Goal: Download file/media

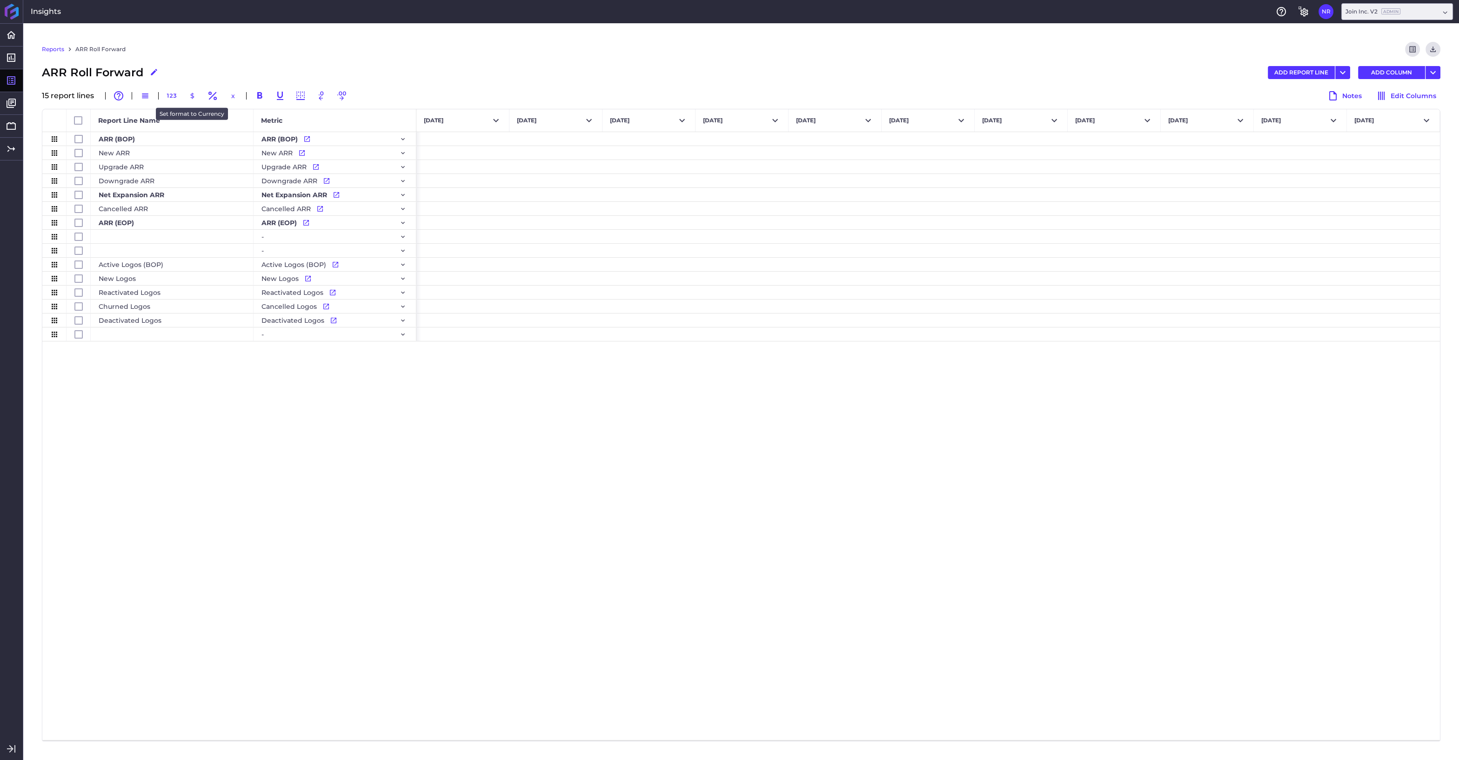
scroll to position [0, 6514]
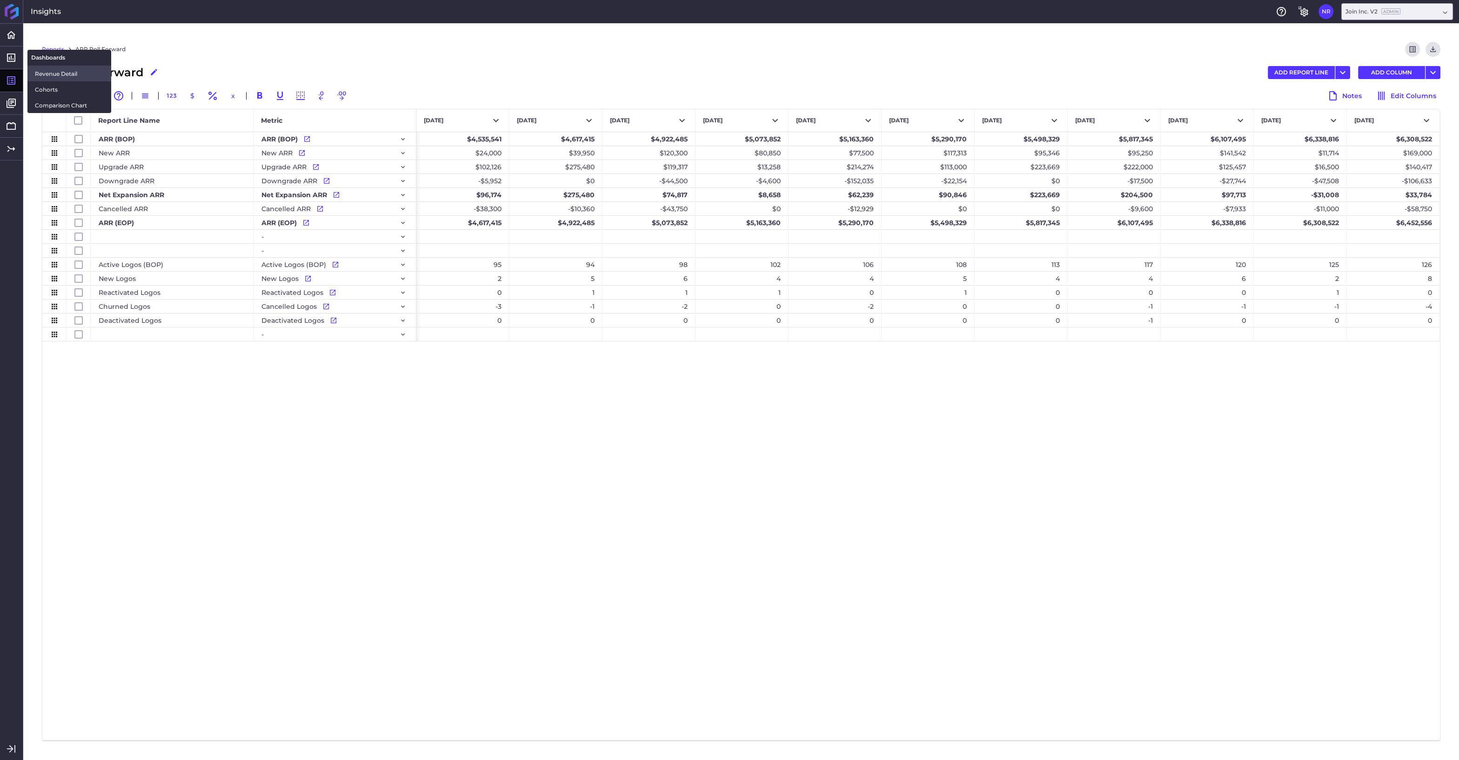
click at [76, 76] on span "Revenue Detail" at bounding box center [69, 74] width 69 height 10
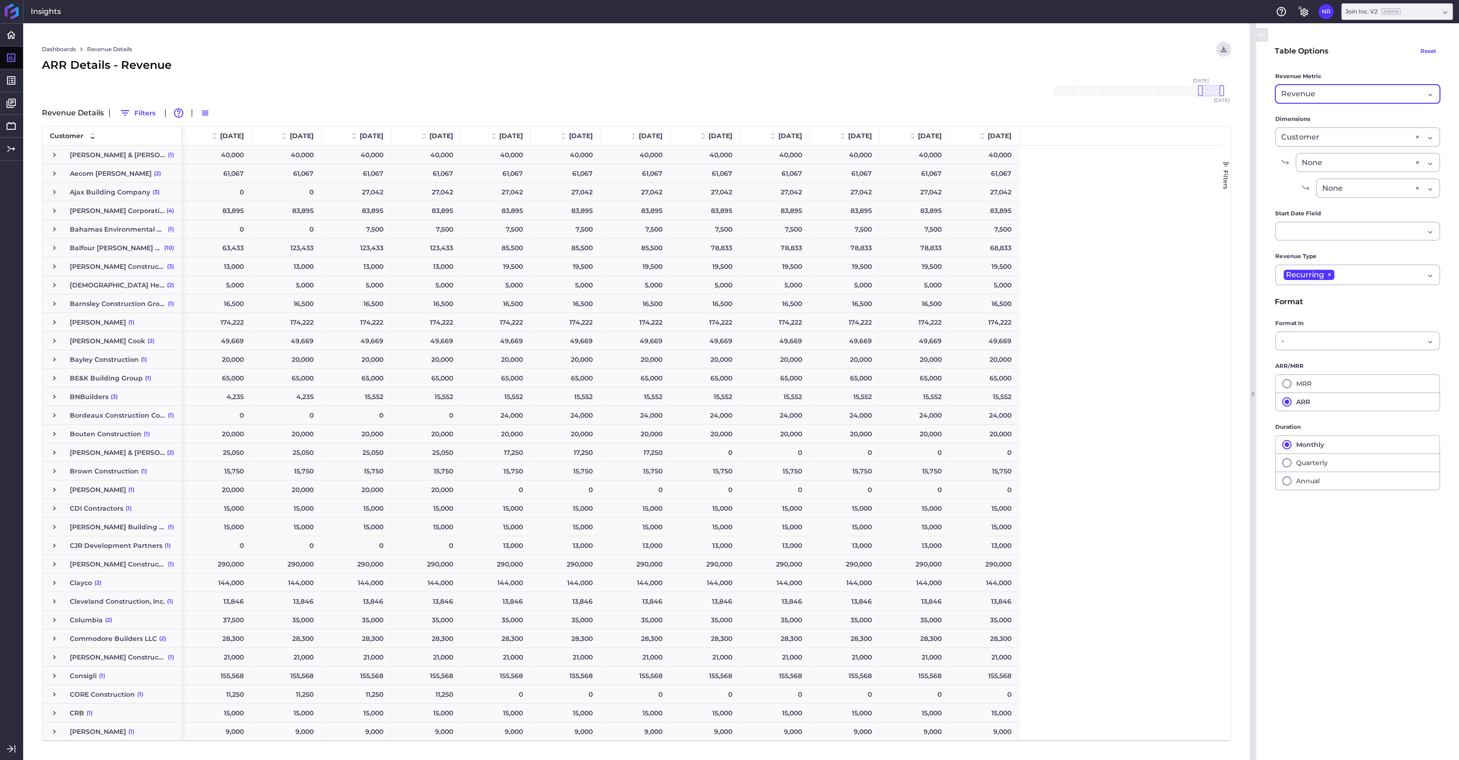
click at [1426, 98] on div "Revenue Revenue" at bounding box center [1357, 94] width 165 height 19
click at [1290, 141] on span "New" at bounding box center [1357, 140] width 164 height 22
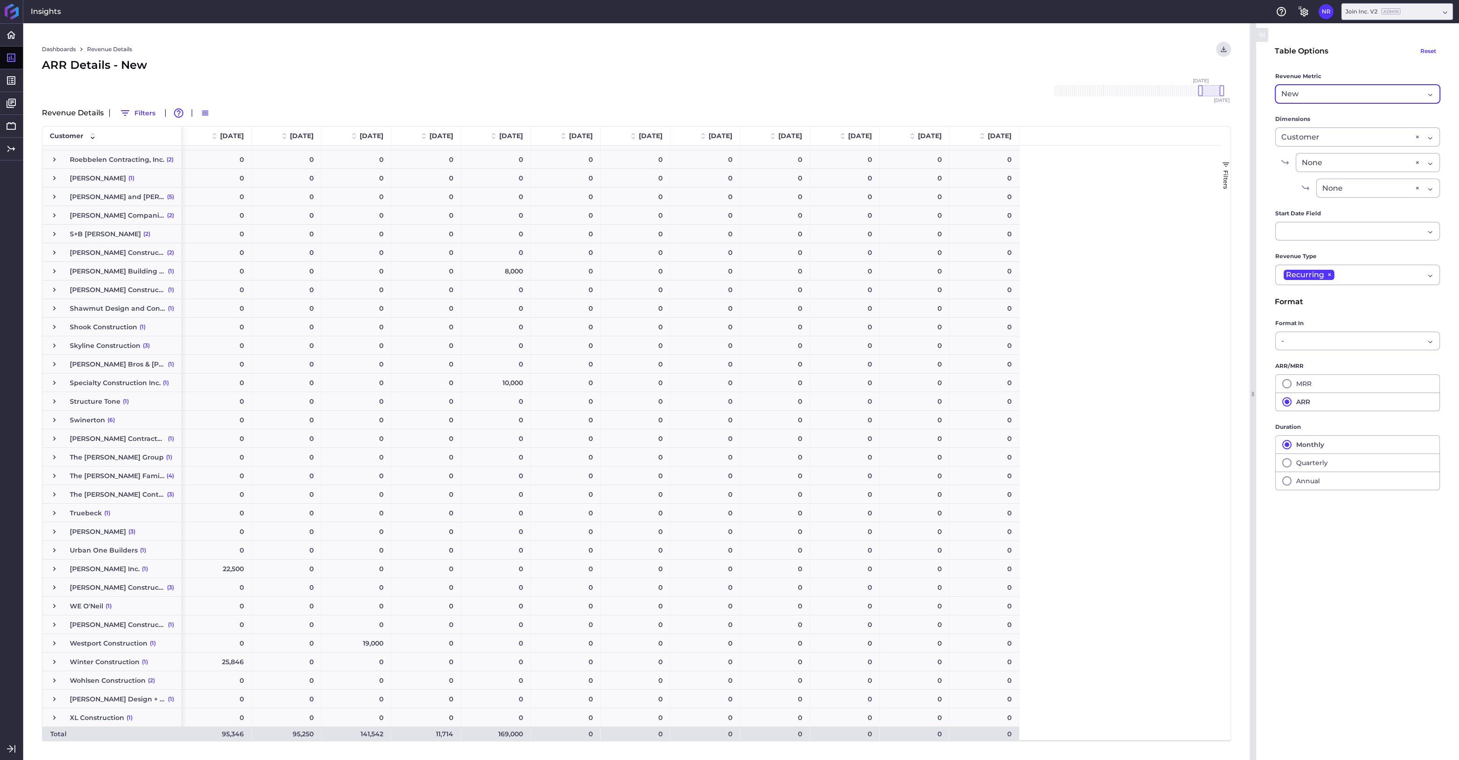
click at [1436, 97] on div "New Revenue" at bounding box center [1357, 94] width 165 height 19
click at [1267, 256] on main "Table Options Reset Revenue Metric New Revenue Revenue New Upgrade New + Upgrad…" at bounding box center [1357, 392] width 203 height 700
click at [1429, 278] on div "Recurring × Recurring" at bounding box center [1357, 275] width 165 height 20
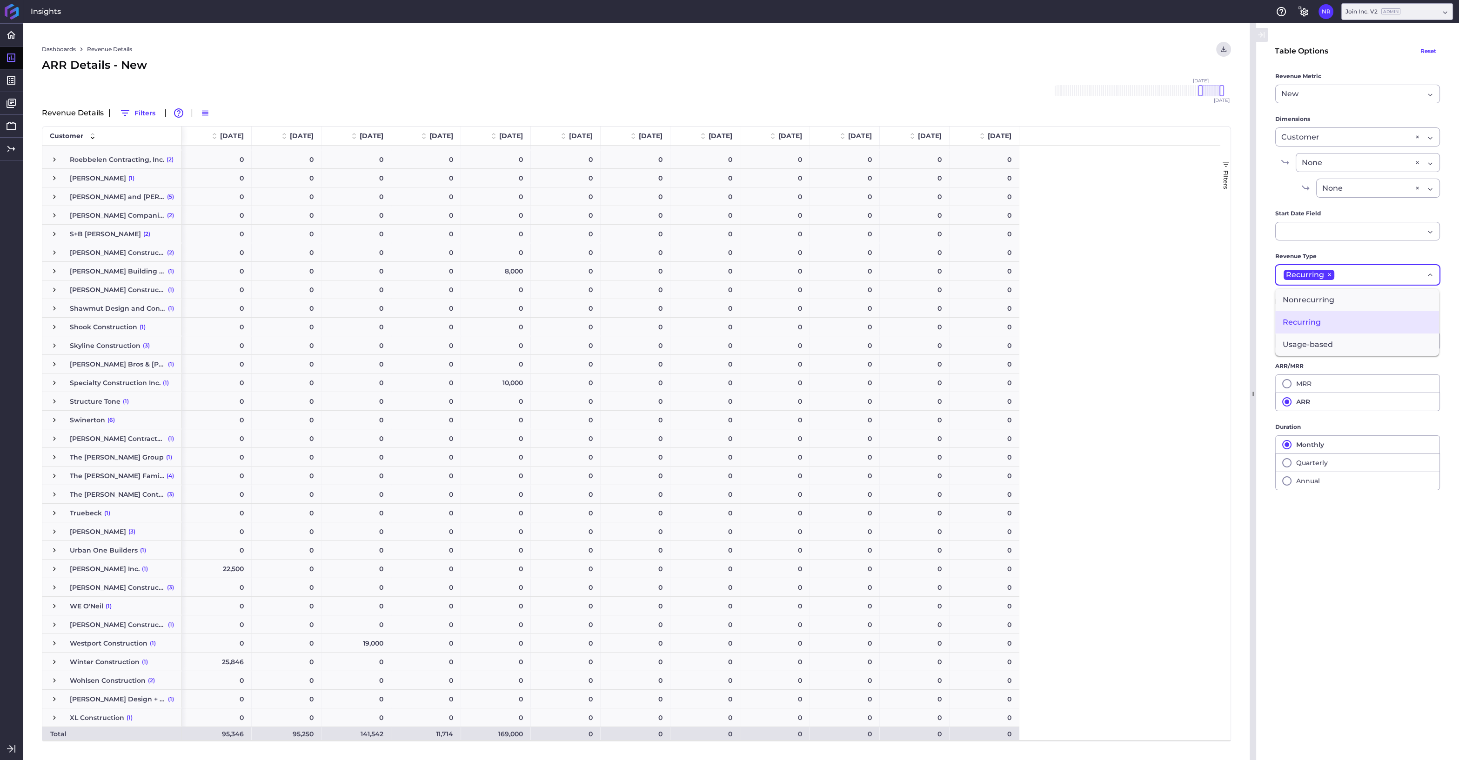
click at [1429, 278] on div "Dropdown select" at bounding box center [1430, 275] width 7 height 11
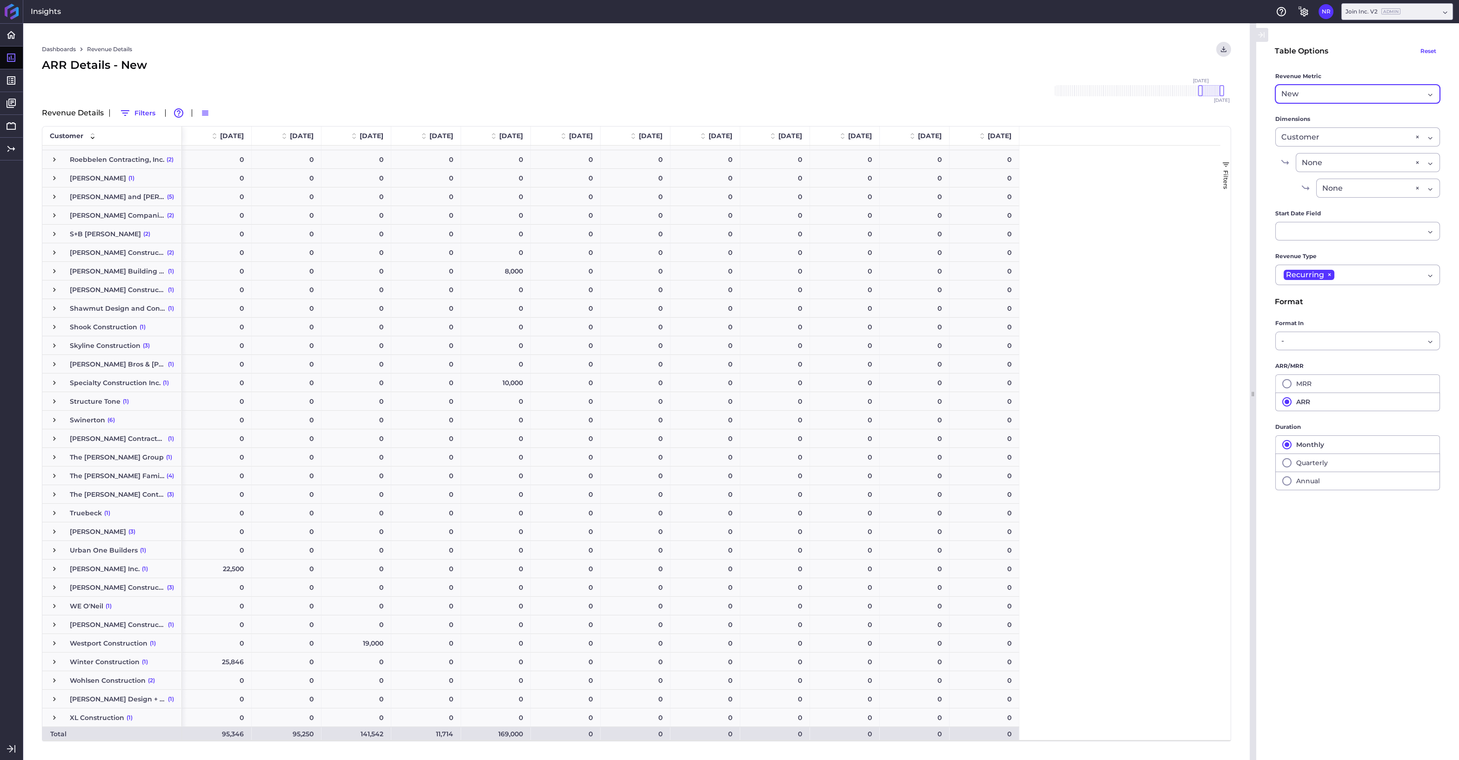
click at [1432, 92] on div "New Revenue" at bounding box center [1357, 94] width 165 height 19
click at [1262, 189] on main "Table Options Reset Revenue Metric New Revenue Revenue New Upgrade New + Upgrad…" at bounding box center [1357, 392] width 203 height 700
click at [1427, 94] on div "New Revenue" at bounding box center [1357, 94] width 165 height 19
click at [1348, 126] on span "Revenue" at bounding box center [1357, 118] width 164 height 22
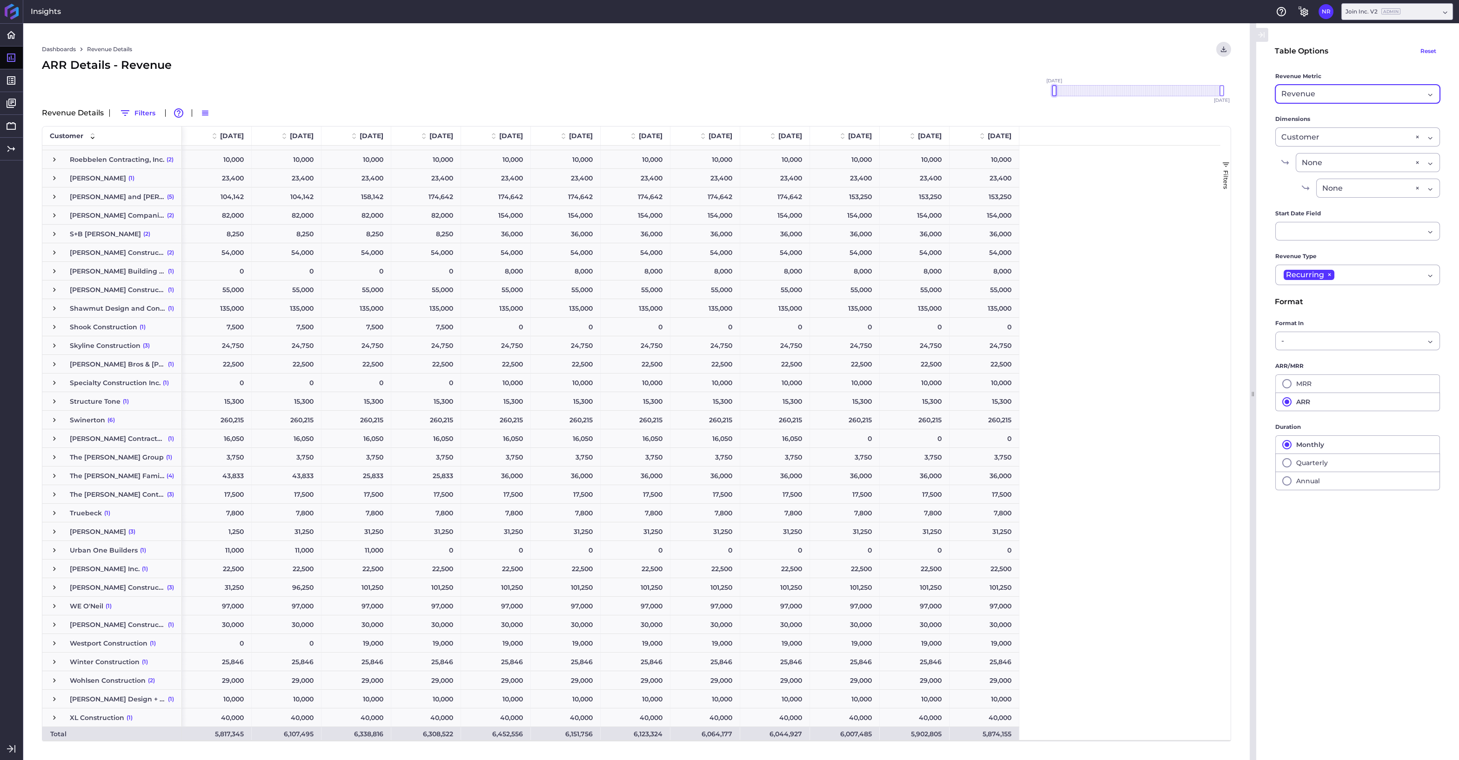
drag, startPoint x: 1200, startPoint y: 90, endPoint x: 1025, endPoint y: 92, distance: 175.4
click at [1025, 92] on div "Dashboards Revenue Details Download CSV... Download CSV Download CSV with under…" at bounding box center [636, 391] width 1226 height 737
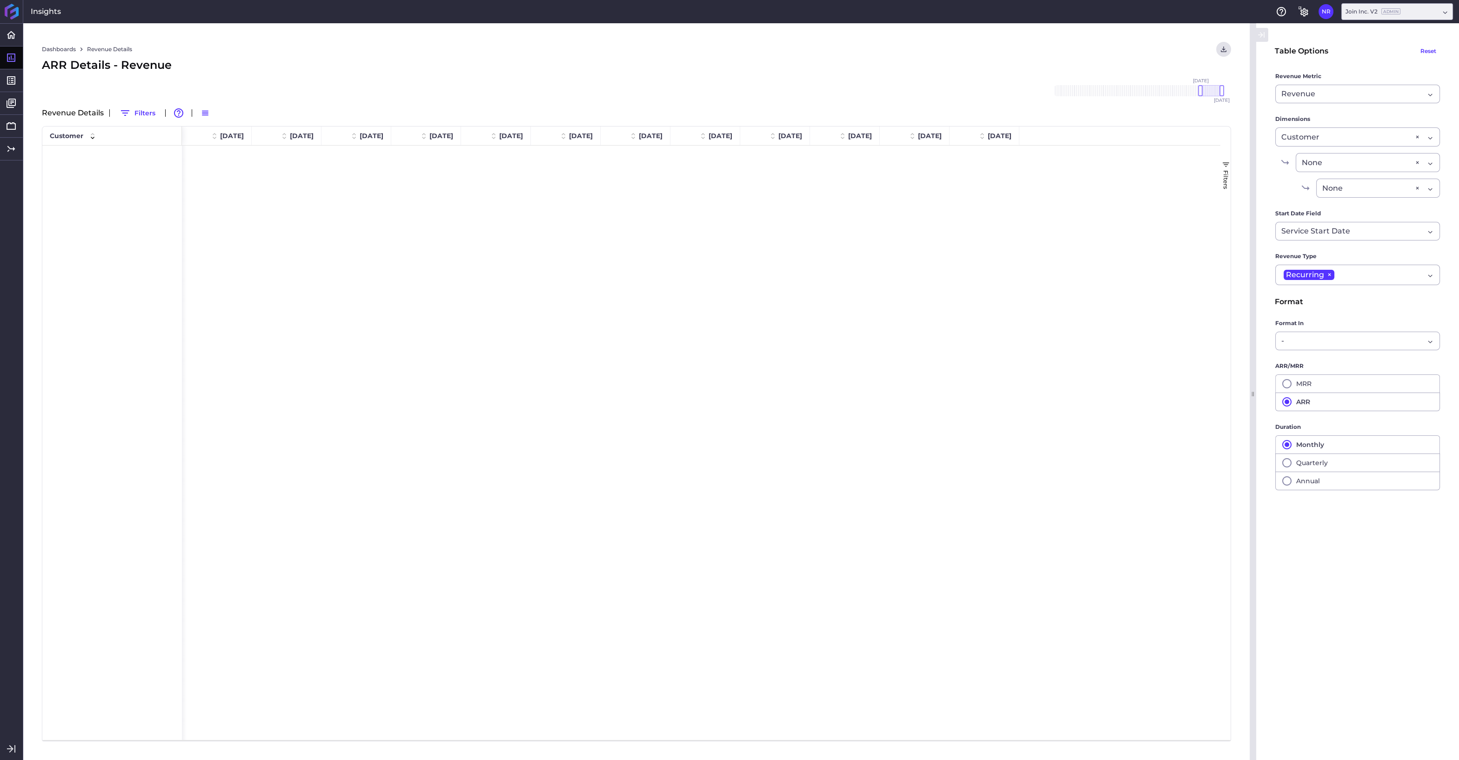
scroll to position [1950, 0]
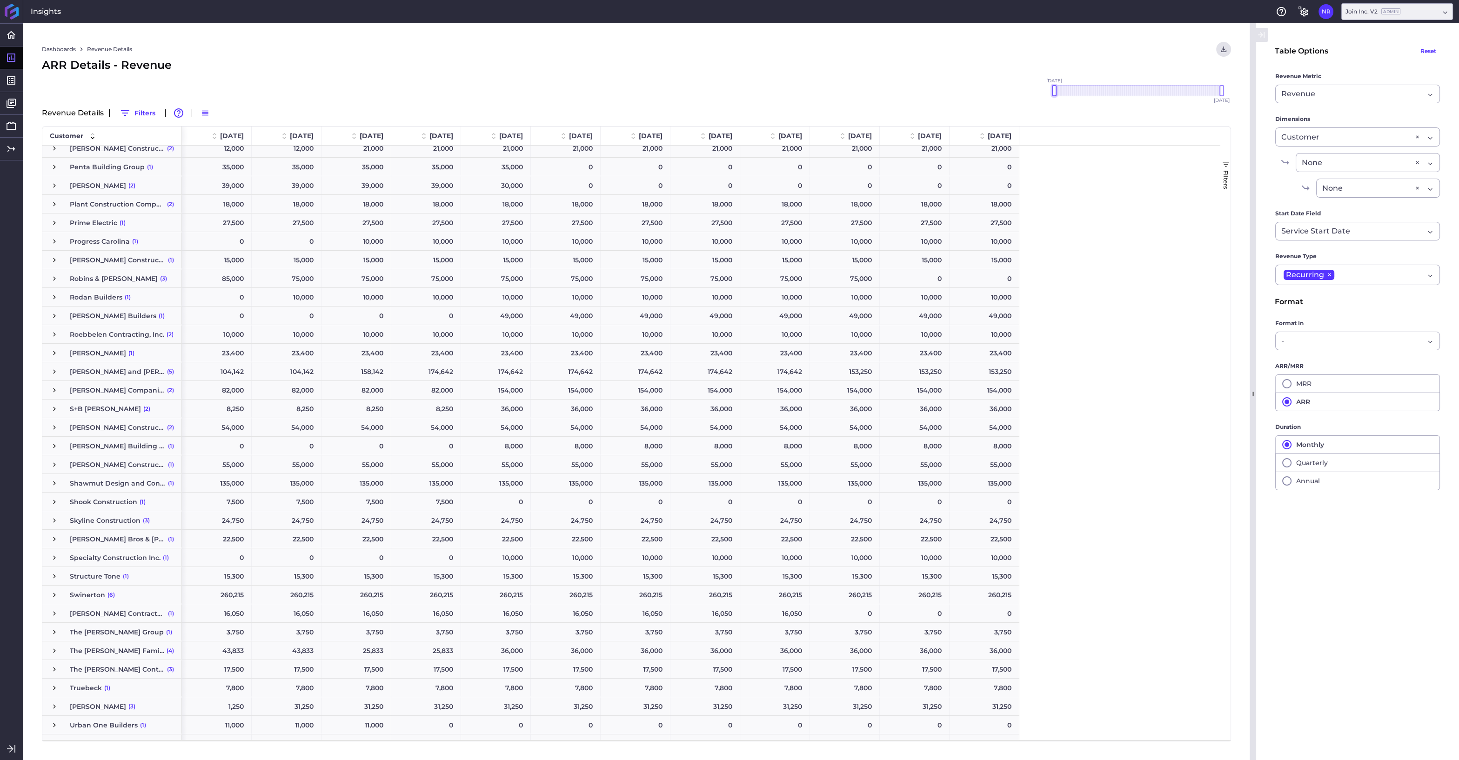
drag, startPoint x: 1200, startPoint y: 87, endPoint x: 999, endPoint y: 87, distance: 200.5
click at [999, 87] on div "Dashboards Revenue Details Download CSV... Download CSV Download CSV with under…" at bounding box center [636, 391] width 1226 height 737
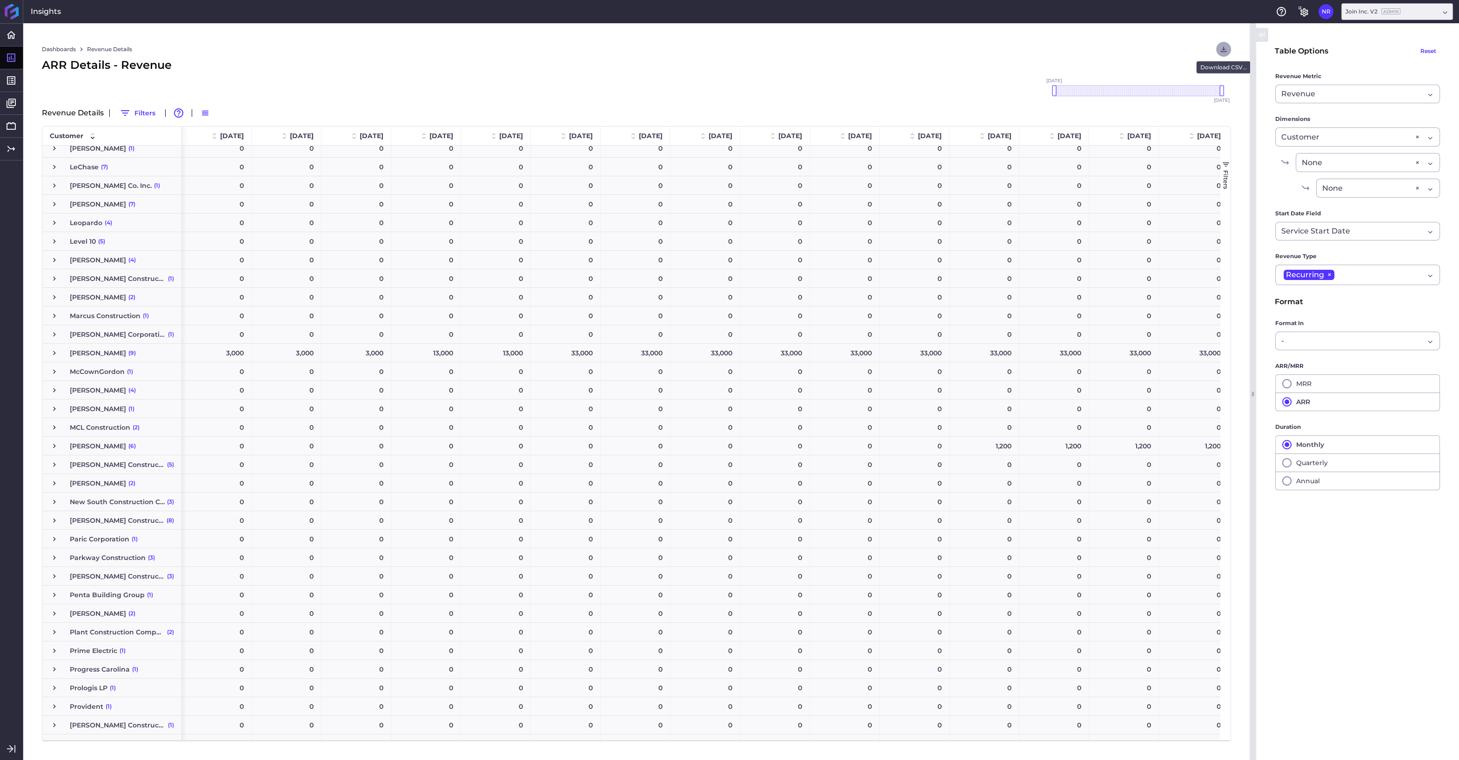
click at [1218, 48] on button "User Menu" at bounding box center [1223, 49] width 15 height 15
click at [1151, 75] on button "Download CSV" at bounding box center [1160, 69] width 142 height 21
click at [1288, 380] on icon "button" at bounding box center [1286, 383] width 11 height 11
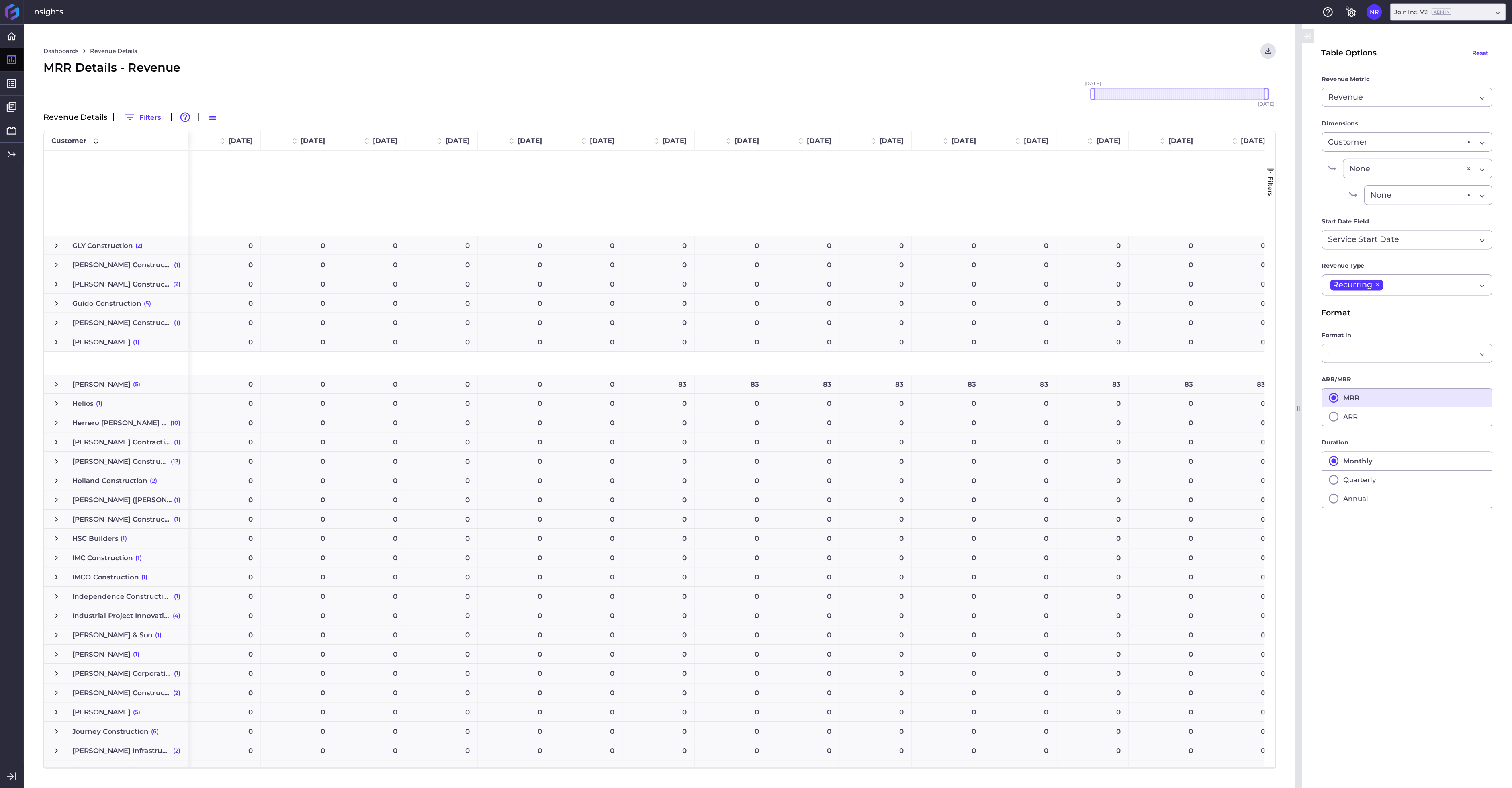
scroll to position [997, 0]
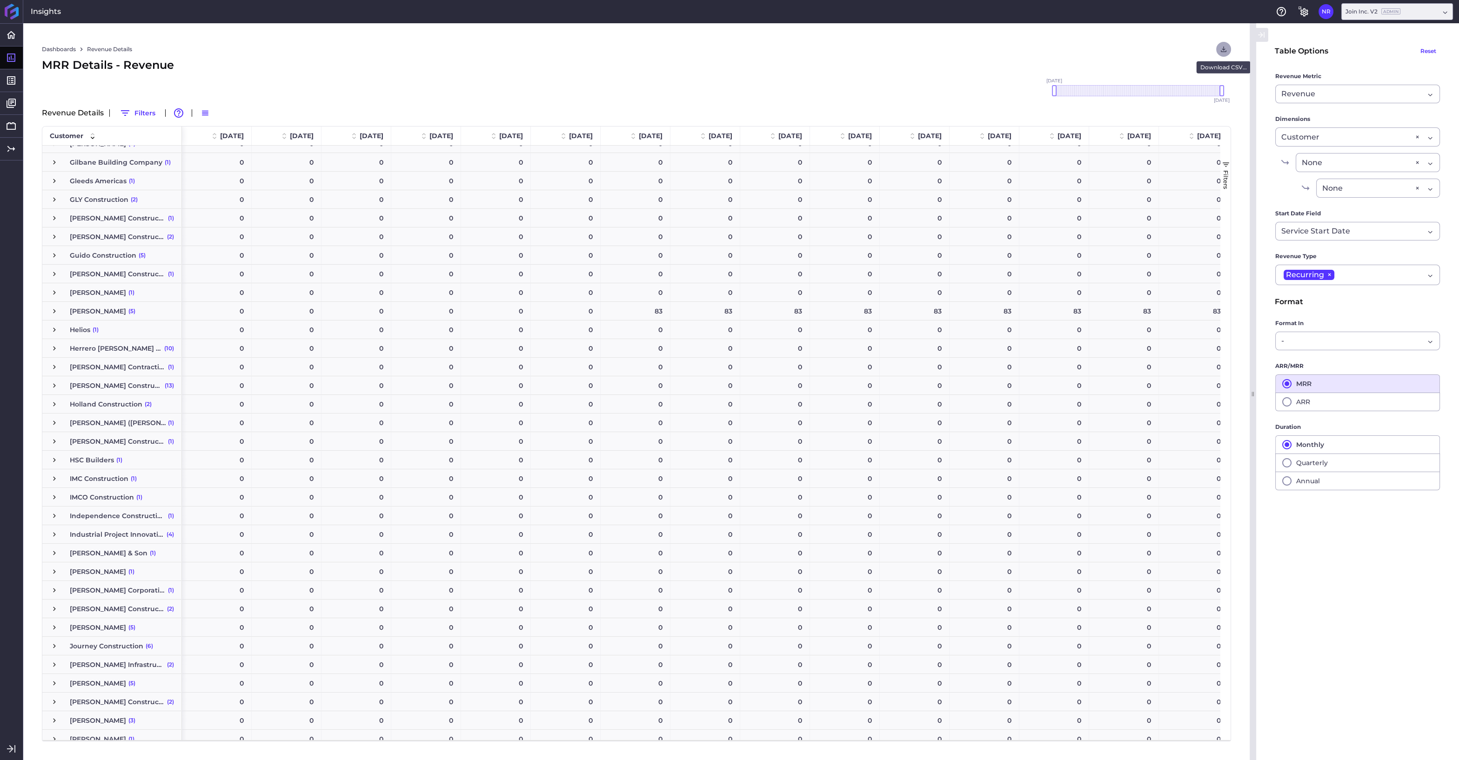
click at [1224, 46] on icon "User Menu" at bounding box center [1223, 49] width 8 height 8
click at [1134, 65] on button "Download CSV" at bounding box center [1160, 69] width 142 height 21
click at [39, 90] on span "Cohorts" at bounding box center [69, 90] width 69 height 10
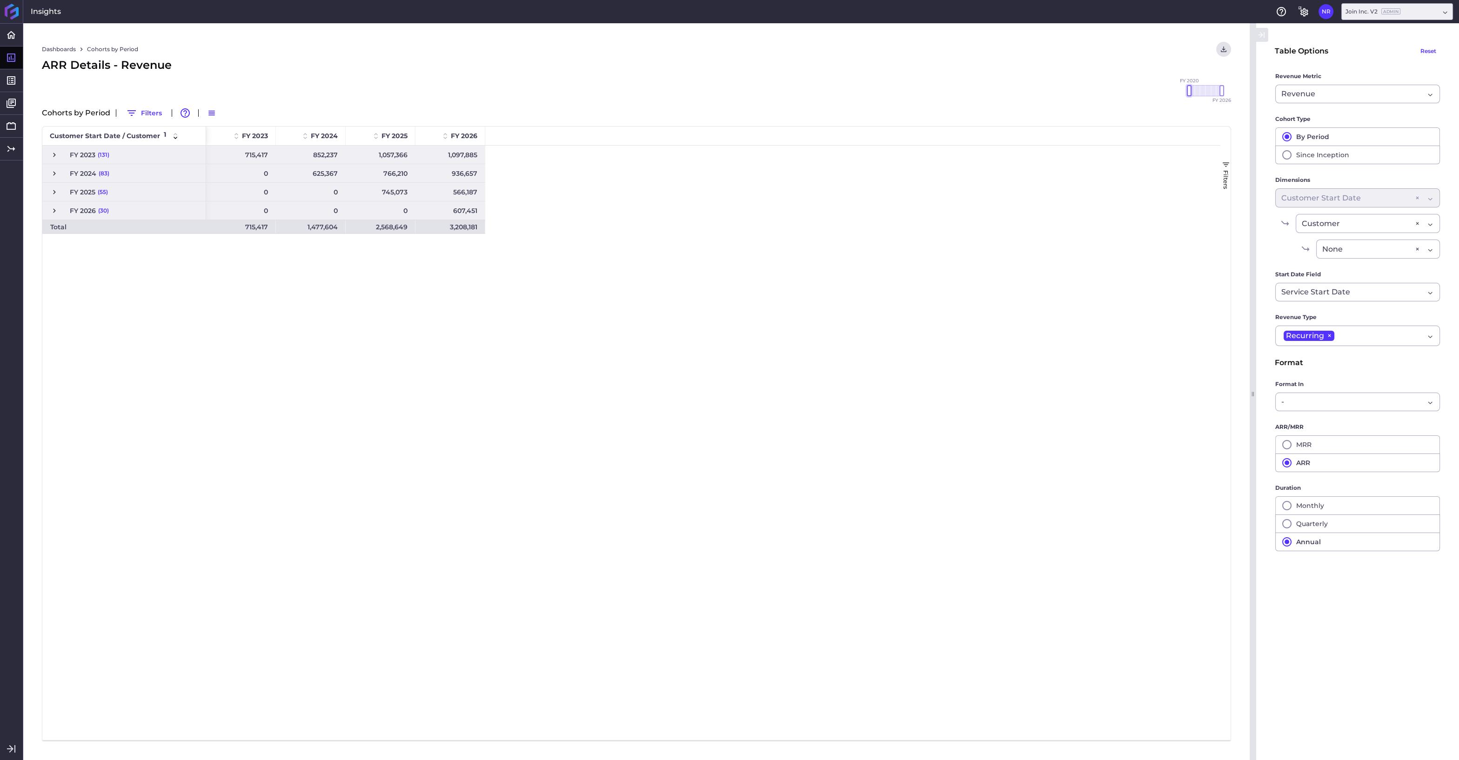
drag, startPoint x: 1206, startPoint y: 90, endPoint x: 1150, endPoint y: 90, distance: 56.3
click at [1150, 90] on div "Dashboards Cohorts by Period Download CSV... Download CSV Download CSV with und…" at bounding box center [636, 391] width 1226 height 737
